Goal: Transaction & Acquisition: Obtain resource

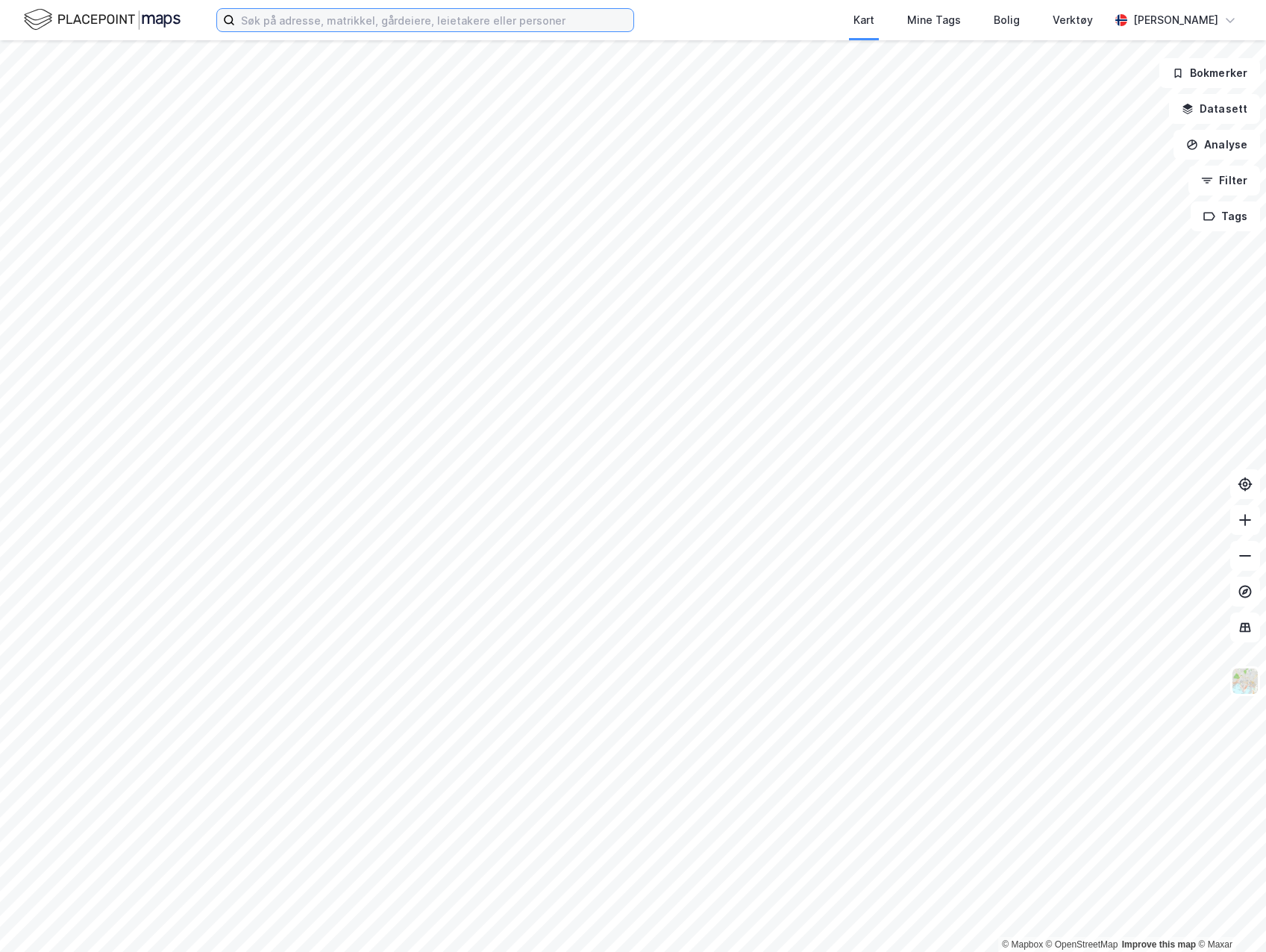
click at [277, 28] on input at bounding box center [433, 20] width 398 height 22
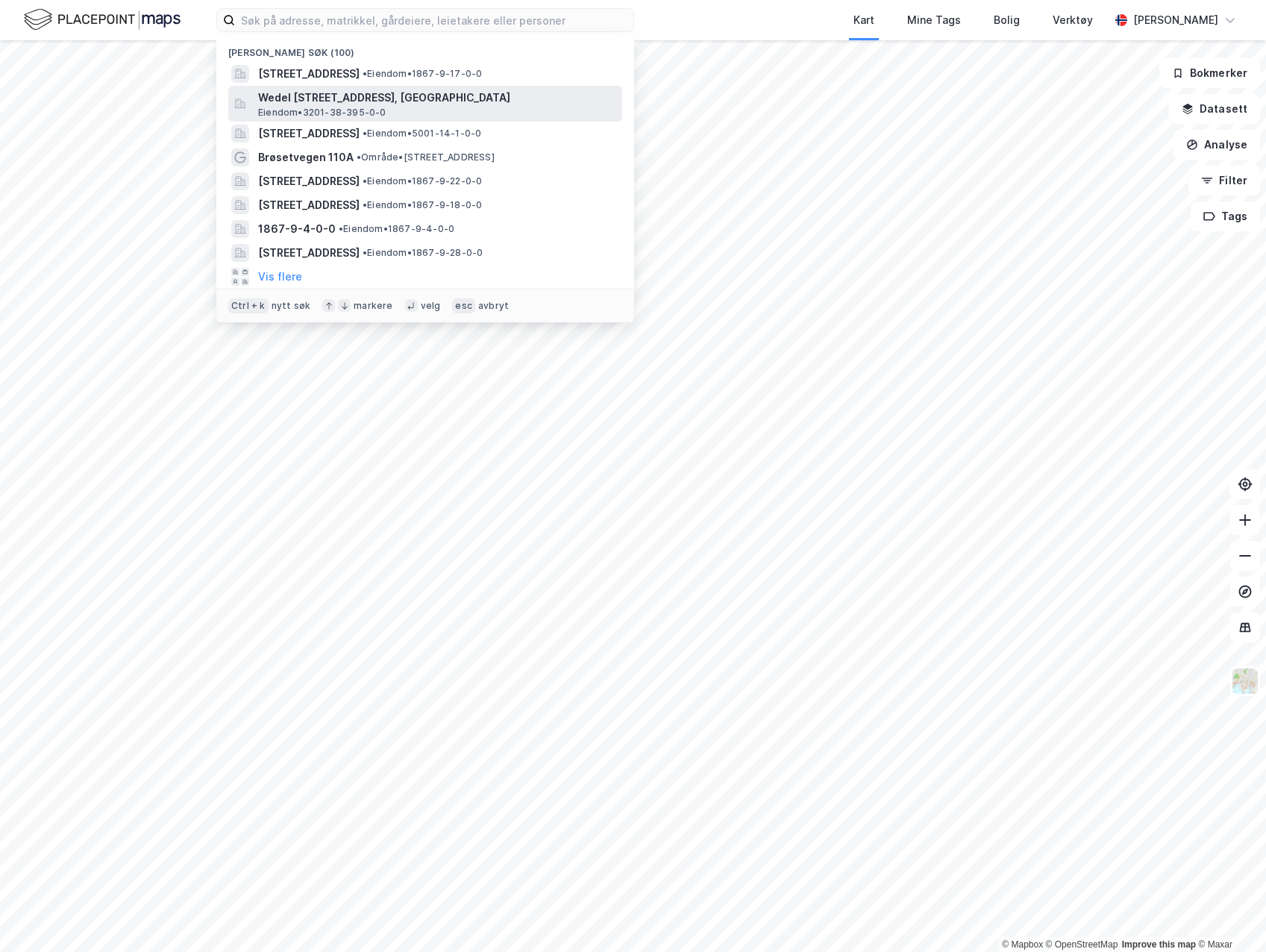
click at [349, 105] on span "Wedel [STREET_ADDRESS], [GEOGRAPHIC_DATA]" at bounding box center [437, 97] width 358 height 18
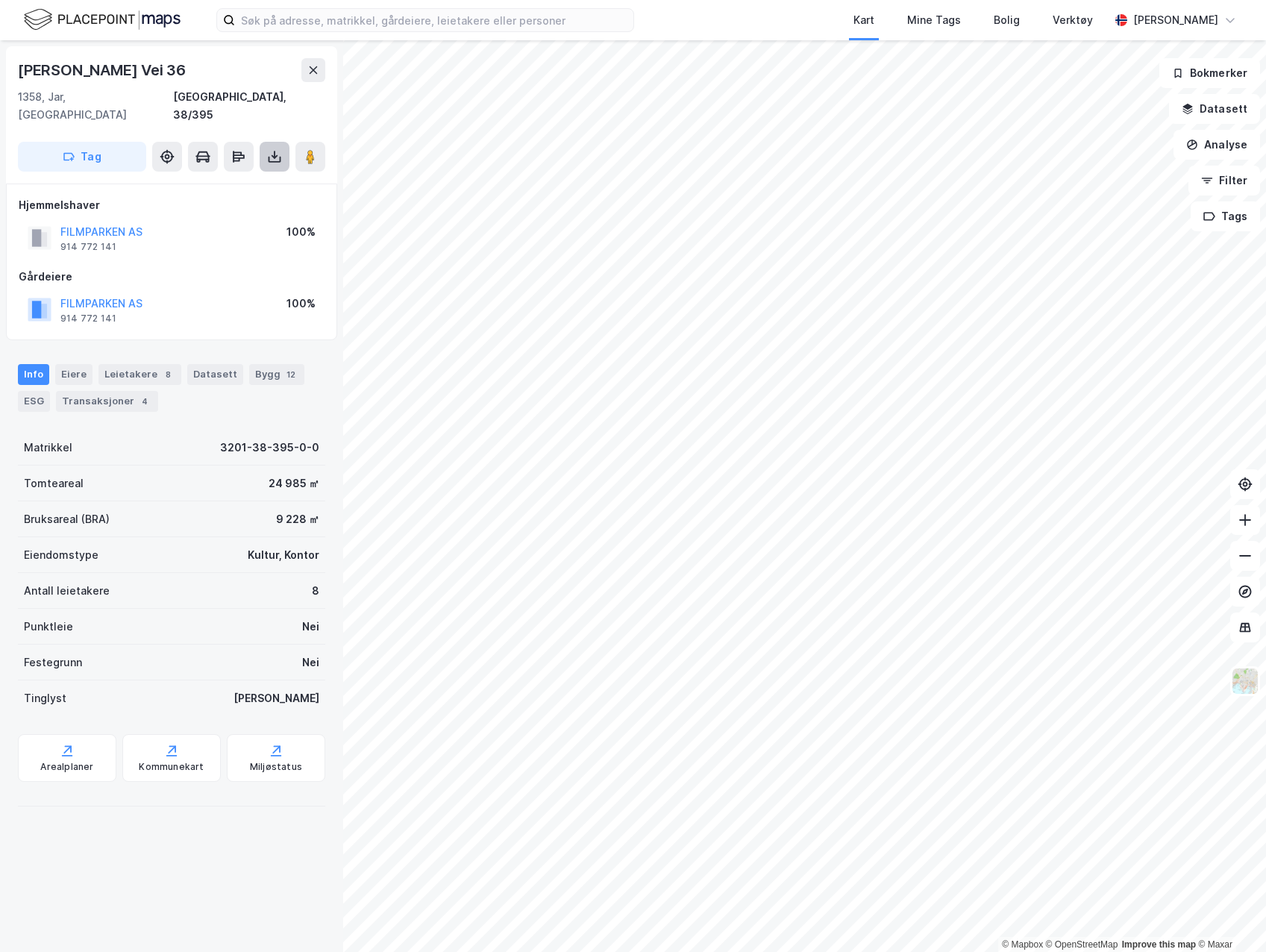
click at [271, 157] on icon at bounding box center [274, 159] width 13 height 6
click at [257, 175] on div "Last ned grunnbok" at bounding box center [210, 187] width 159 height 24
